Goal: Communication & Community: Answer question/provide support

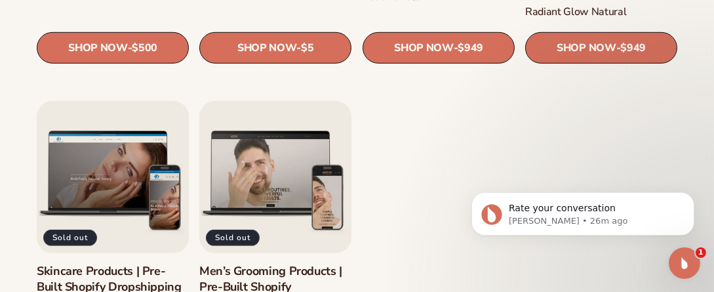
scroll to position [1541, 0]
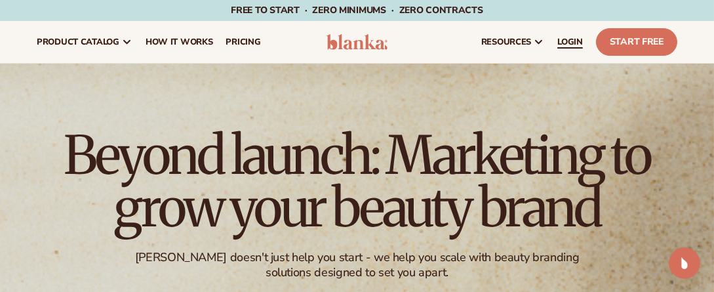
click at [566, 41] on span "LOGIN" at bounding box center [570, 42] width 26 height 10
click at [685, 265] on img "Open Intercom Messenger" at bounding box center [684, 262] width 17 height 17
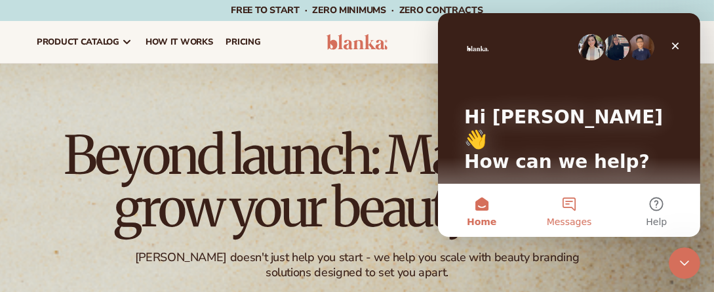
click at [567, 202] on button "Messages" at bounding box center [567, 210] width 87 height 52
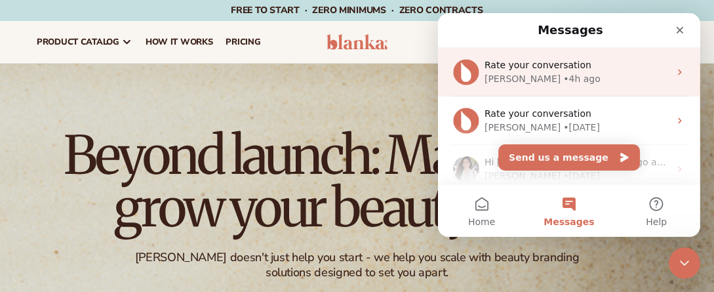
click at [629, 64] on div "Rate your conversation" at bounding box center [576, 65] width 185 height 14
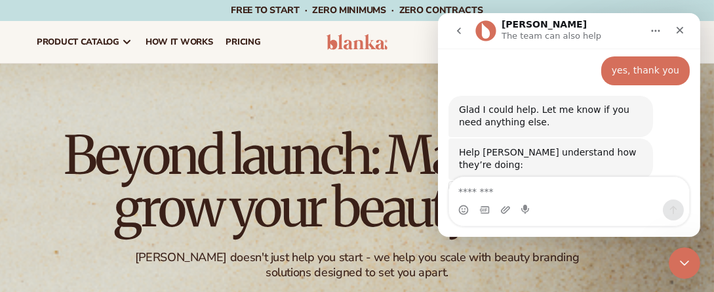
scroll to position [533, 0]
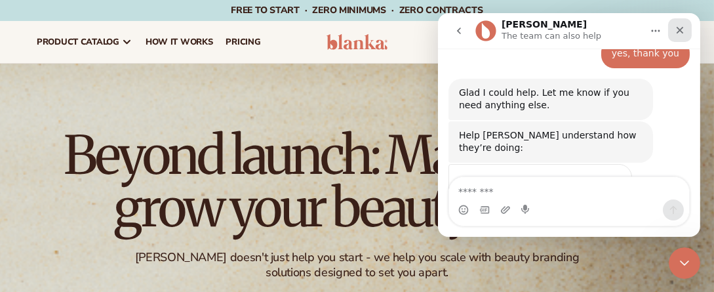
click at [678, 26] on icon "Close" at bounding box center [679, 30] width 10 height 10
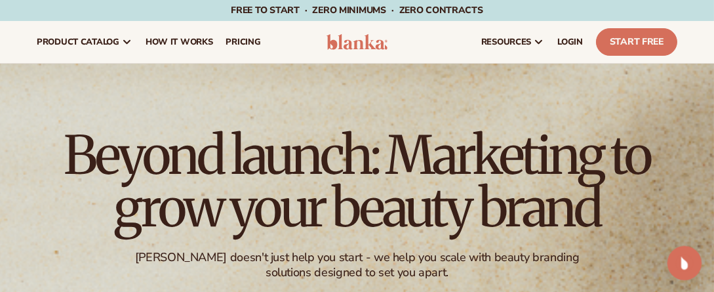
click at [678, 258] on icon "Open Intercom Messenger" at bounding box center [683, 261] width 22 height 22
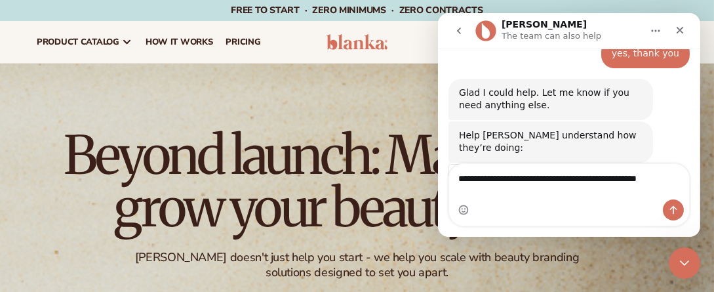
type textarea "**********"
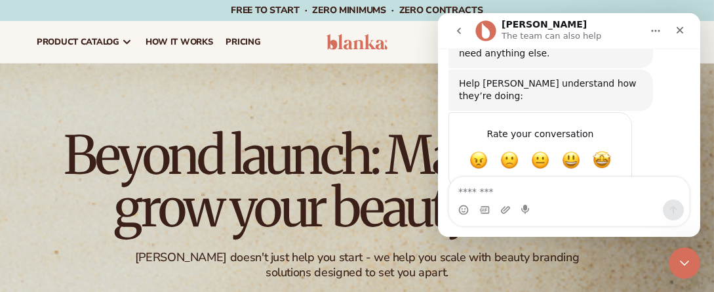
scroll to position [627, 0]
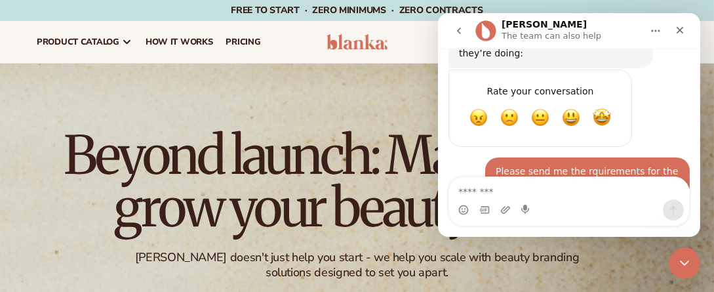
click at [471, 189] on textarea "Message…" at bounding box center [568, 188] width 241 height 22
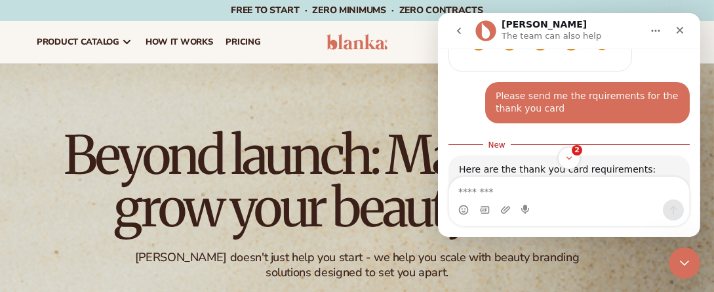
scroll to position [723, 0]
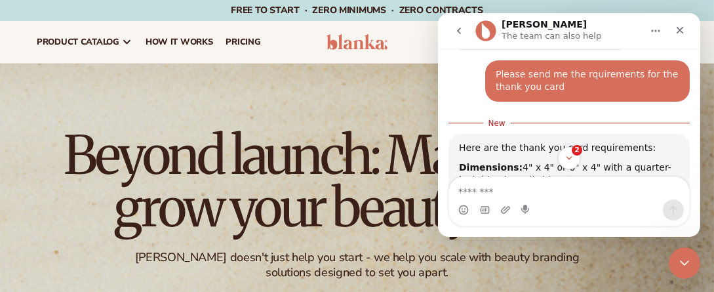
click at [662, 161] on div "Dimensions: 4" x 4" or 6" x 4" with a quarter-inch bleed on all sides" at bounding box center [568, 174] width 220 height 26
click at [565, 163] on icon "Scroll to bottom" at bounding box center [568, 158] width 12 height 12
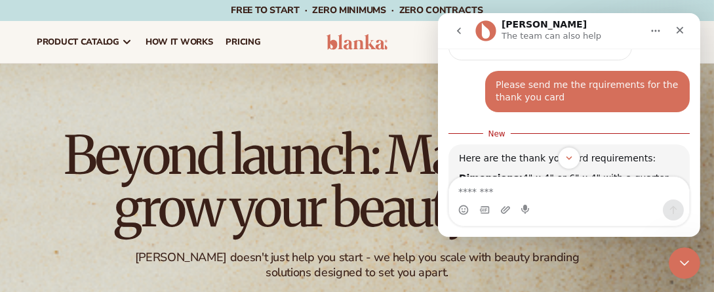
click at [695, 185] on div "Intercom messenger" at bounding box center [568, 201] width 262 height 50
click at [565, 159] on icon "Scroll to bottom" at bounding box center [568, 158] width 12 height 12
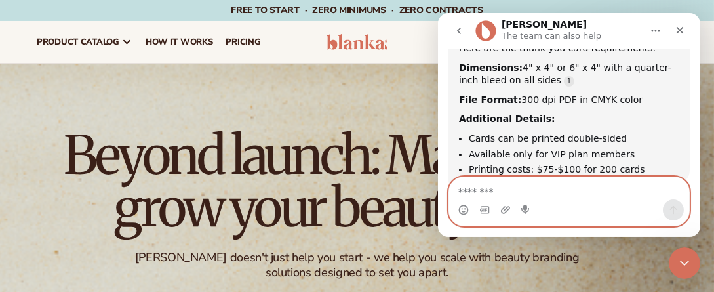
click at [476, 194] on textarea "Message…" at bounding box center [568, 188] width 241 height 22
type textarea "**********"
click at [671, 209] on icon "Send a message…" at bounding box center [672, 210] width 10 height 10
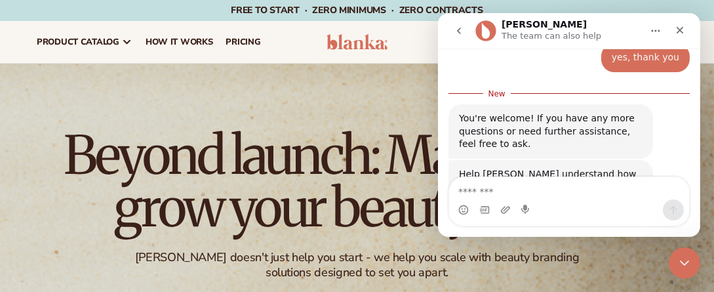
scroll to position [969, 0]
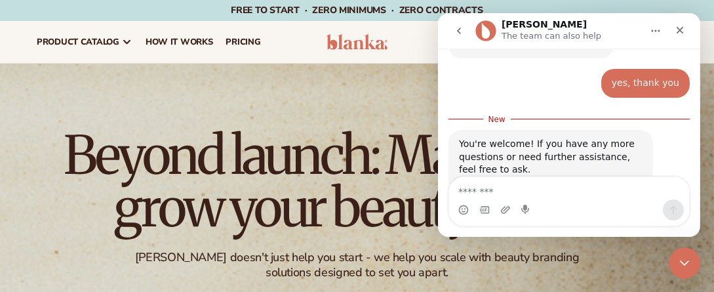
click at [696, 182] on div "Intercom messenger" at bounding box center [568, 201] width 262 height 50
click at [697, 187] on div "Intercom messenger" at bounding box center [568, 201] width 262 height 50
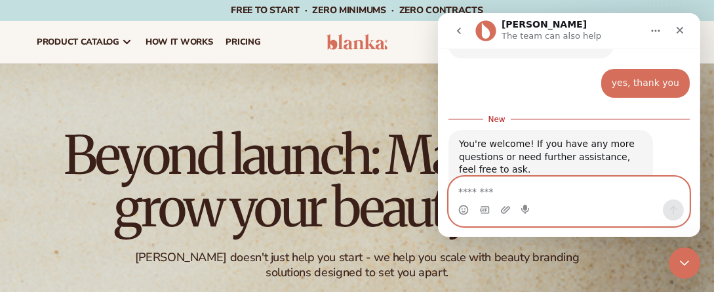
click at [465, 186] on textarea "Message…" at bounding box center [568, 188] width 241 height 22
type textarea "**********"
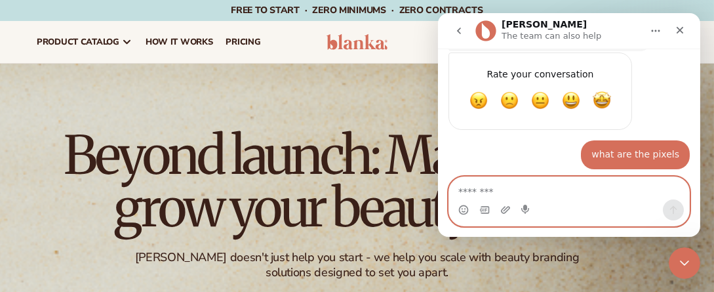
scroll to position [1155, 0]
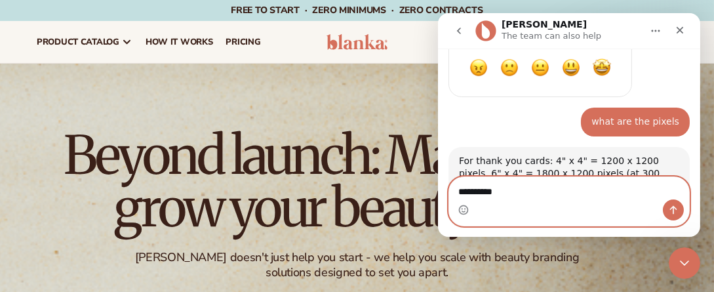
type textarea "**********"
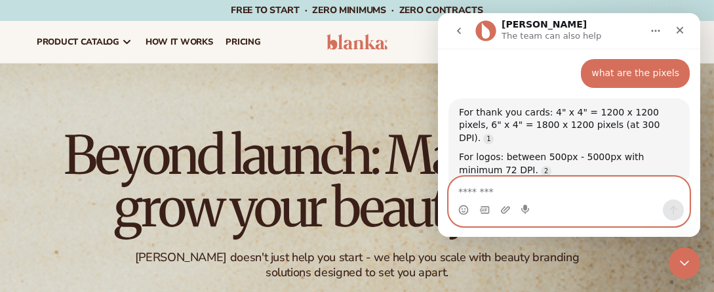
scroll to position [1247, 0]
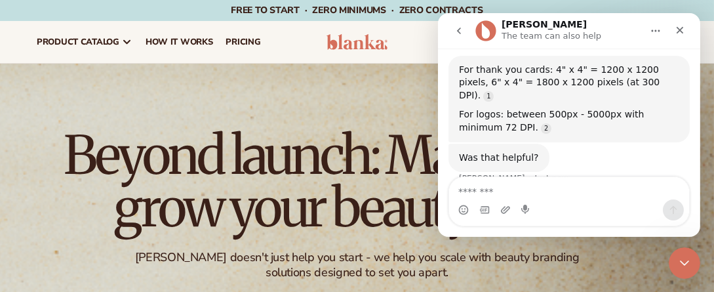
click at [652, 27] on icon "Home" at bounding box center [655, 31] width 10 height 10
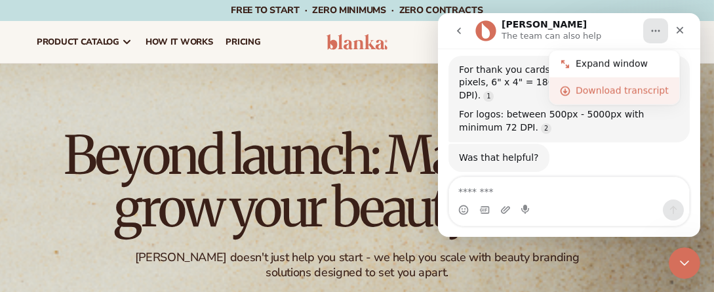
click at [586, 90] on div "Download transcript" at bounding box center [621, 91] width 93 height 14
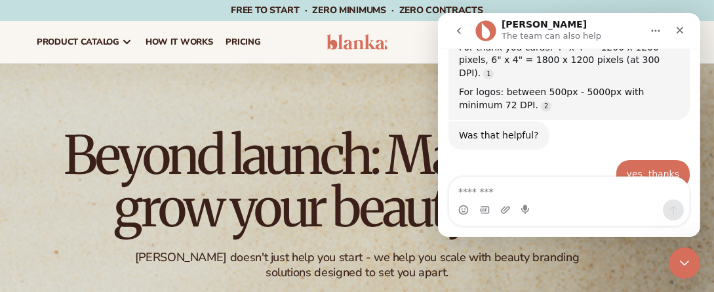
scroll to position [1364, 0]
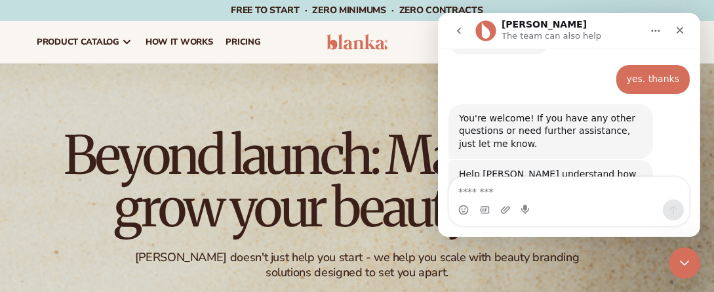
click at [534, 239] on span "OK" at bounding box center [540, 251] width 24 height 24
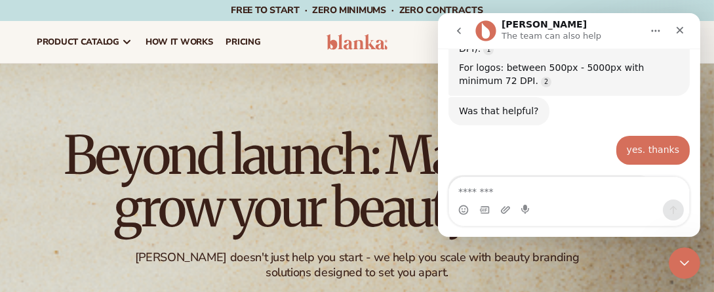
scroll to position [1469, 0]
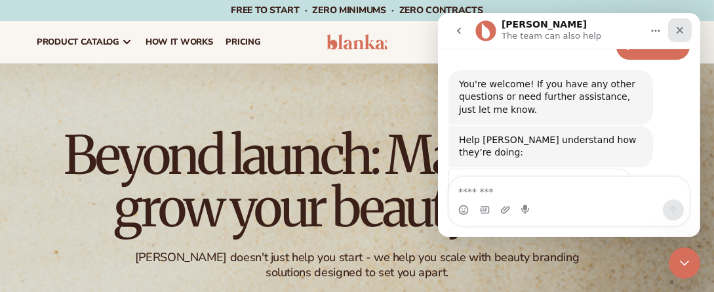
click at [673, 29] on div "Close" at bounding box center [679, 30] width 24 height 24
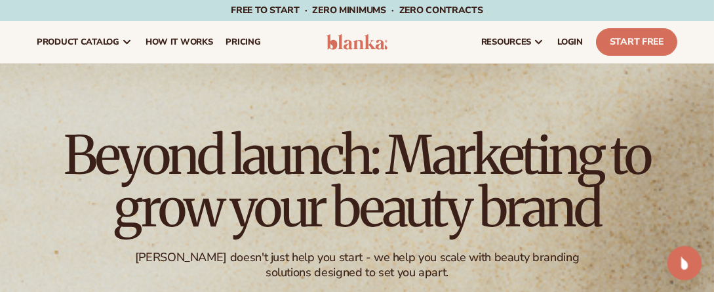
click at [685, 257] on icon "Open Intercom Messenger" at bounding box center [683, 261] width 22 height 22
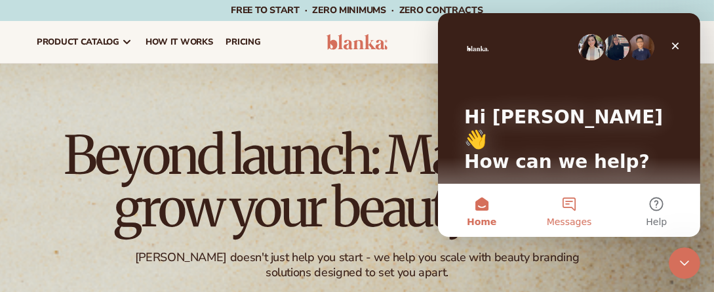
click at [570, 204] on button "Messages" at bounding box center [567, 210] width 87 height 52
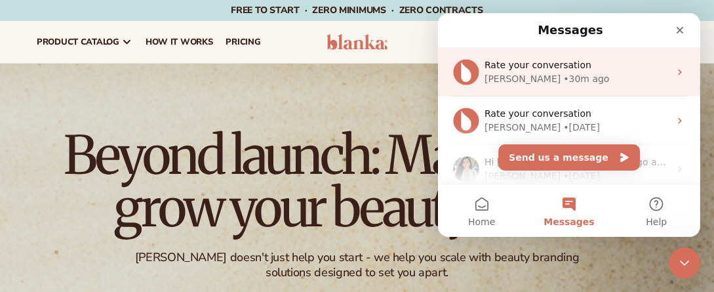
click at [674, 75] on icon "Intercom messenger" at bounding box center [679, 72] width 10 height 10
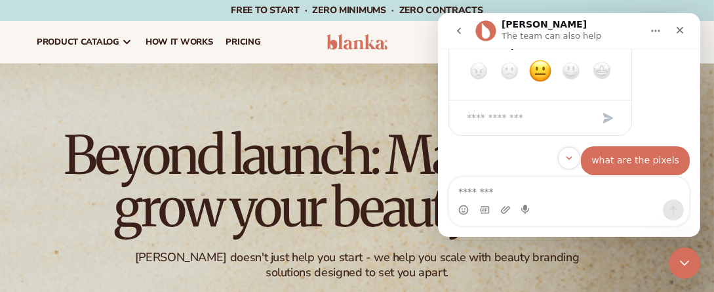
scroll to position [1163, 0]
